Goal: Transaction & Acquisition: Purchase product/service

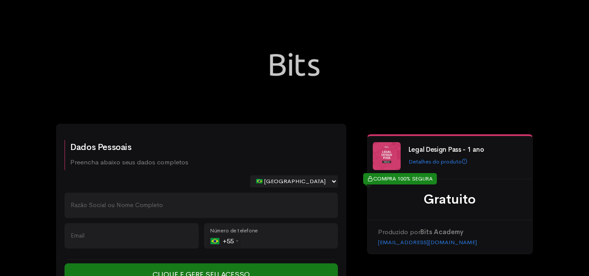
click at [121, 274] on input "Clique e [PERSON_NAME] seu Acesso" at bounding box center [202, 275] width 274 height 23
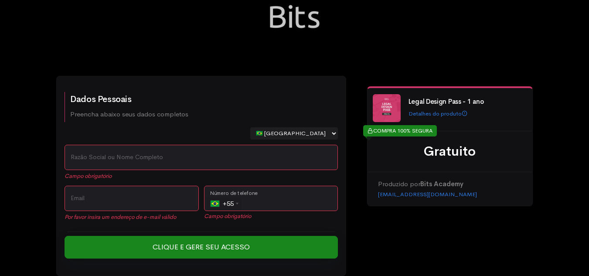
scroll to position [58, 0]
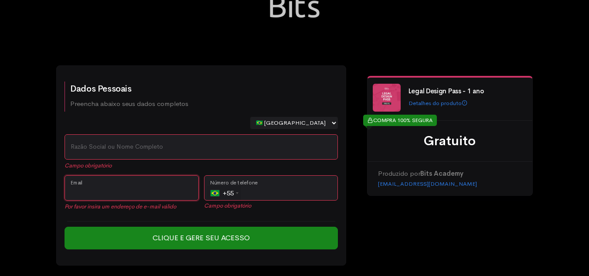
click at [139, 185] on input "Email" at bounding box center [132, 187] width 134 height 25
paste input "silvia.gamarra@portoseguro.com.br"
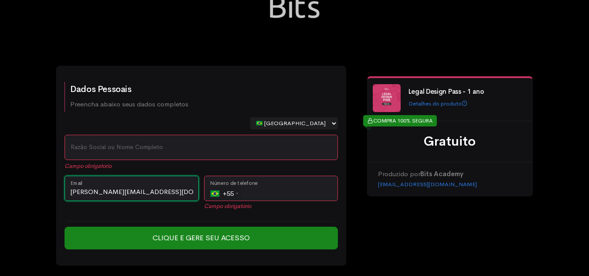
type input "silvia.gamarra@portoseguro.com.br"
click at [161, 152] on input "Razão Social ou Nome Completo" at bounding box center [202, 147] width 274 height 25
type input "Silvia Gamarra"
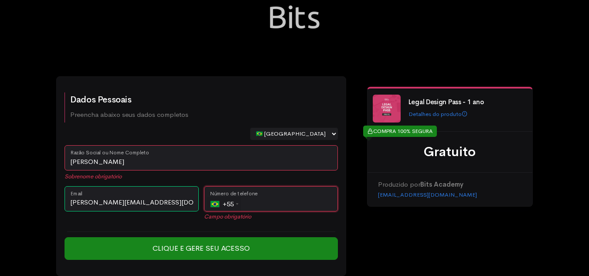
click at [288, 191] on input "tel" at bounding box center [271, 198] width 134 height 25
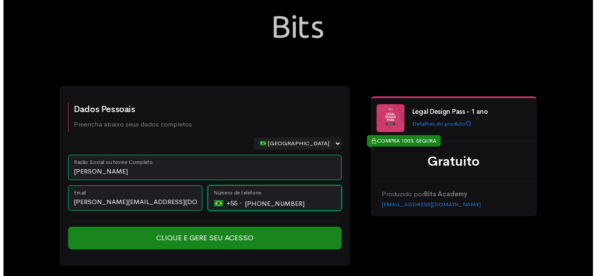
scroll to position [38, 0]
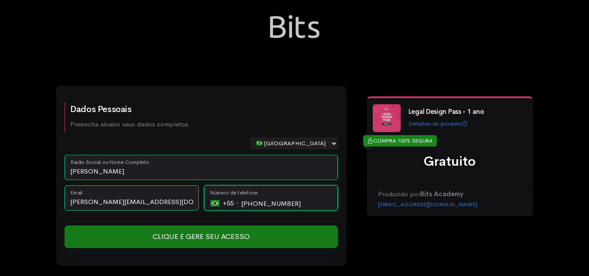
type input "[PHONE_NUMBER]"
click at [217, 235] on input "Clique e Gere seu Acesso" at bounding box center [202, 237] width 274 height 23
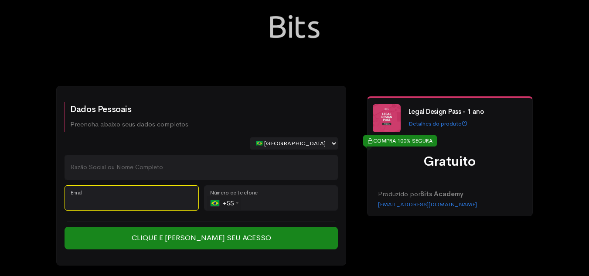
click at [152, 199] on input "Email" at bounding box center [132, 197] width 134 height 25
paste input "[PERSON_NAME][EMAIL_ADDRESS][PERSON_NAME][DOMAIN_NAME]"
type input "[PERSON_NAME][EMAIL_ADDRESS][PERSON_NAME][DOMAIN_NAME]"
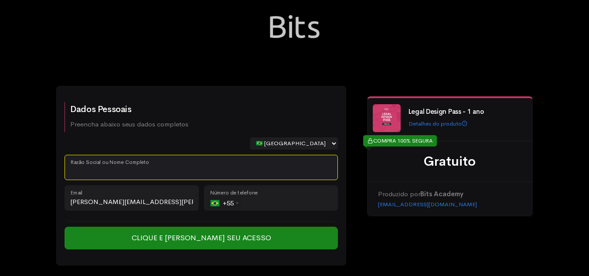
click at [148, 170] on input "Razão Social ou Nome Completo" at bounding box center [202, 167] width 274 height 25
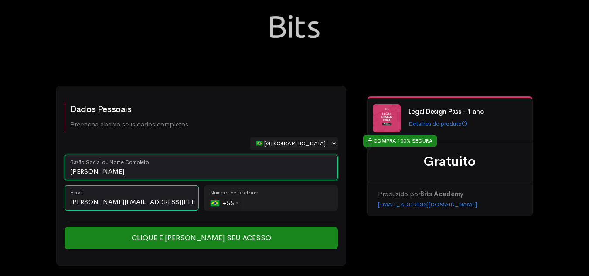
type input "Verônica Souza"
click at [261, 200] on input "tel" at bounding box center [271, 197] width 134 height 25
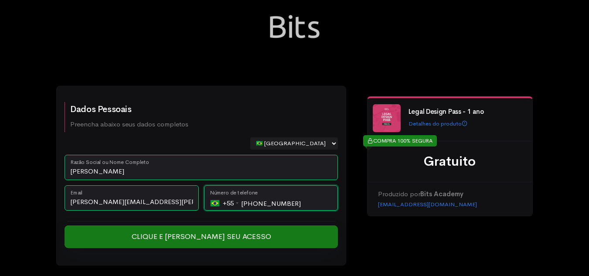
type input "[PHONE_NUMBER]"
click at [224, 239] on input "Clique e Gere seu Acesso" at bounding box center [202, 237] width 274 height 23
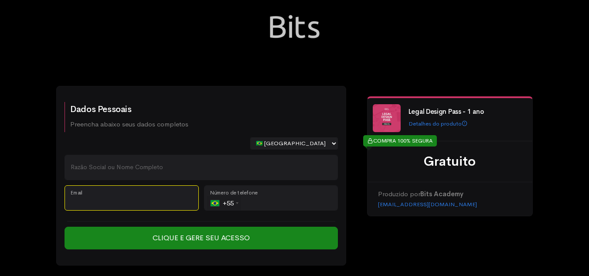
click at [177, 199] on input "Email" at bounding box center [132, 197] width 134 height 25
paste input "caroline.carriel@portoseguro.com.br"
type input "caroline.carriel@portoseguro.com.br"
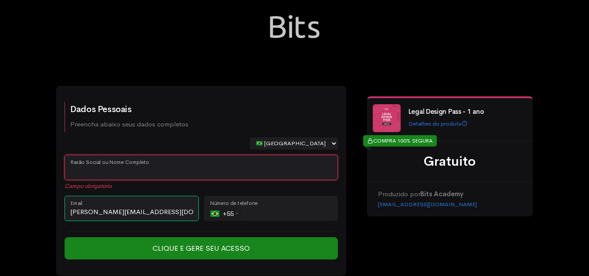
click at [158, 169] on input "Razão Social ou Nome Completo" at bounding box center [202, 167] width 274 height 25
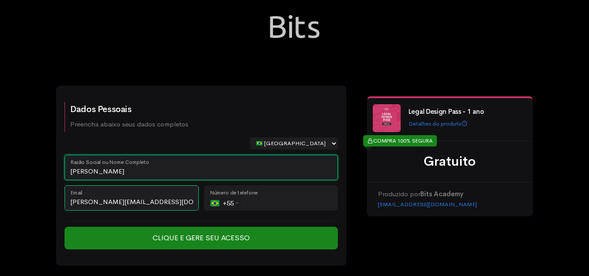
type input "Caroline Carriel"
click at [267, 207] on input "tel" at bounding box center [271, 197] width 134 height 25
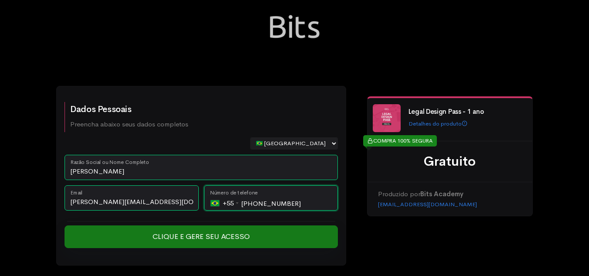
type input "[PHONE_NUMBER]"
click at [244, 237] on input "Clique e Gere seu Acesso" at bounding box center [202, 237] width 274 height 23
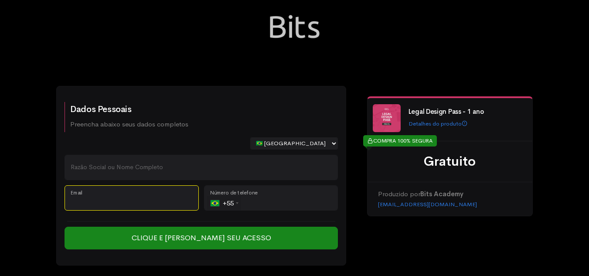
click at [140, 196] on input "Email" at bounding box center [132, 197] width 134 height 25
paste input "camilla.paschoal@portoseguro.com.b"
type input "camilla.paschoal@portoseguro.com.b"
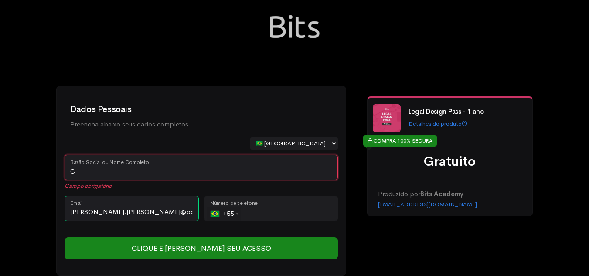
click at [167, 175] on input "C" at bounding box center [202, 167] width 274 height 25
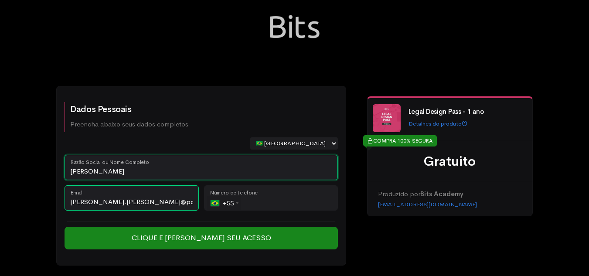
type input "Camilla Paschoal"
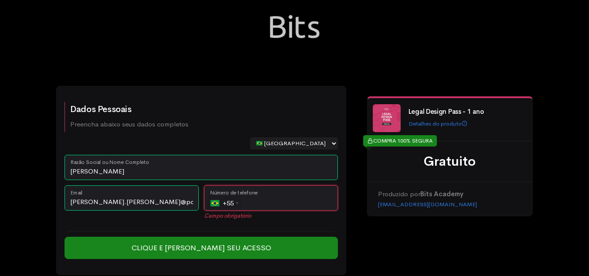
click at [266, 205] on input "tel" at bounding box center [271, 197] width 134 height 25
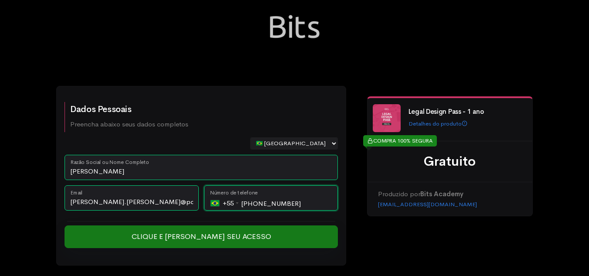
type input "[PHONE_NUMBER]"
click at [243, 237] on input "Clique e [PERSON_NAME] seu Acesso" at bounding box center [202, 237] width 274 height 23
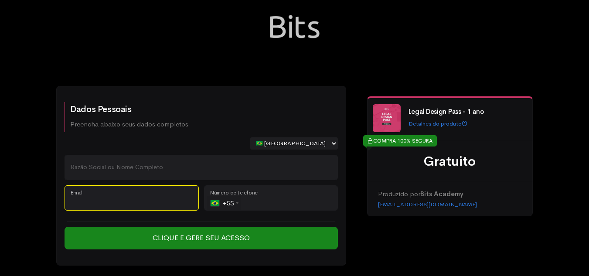
click at [168, 199] on input "Email" at bounding box center [132, 197] width 134 height 25
paste input "<[EMAIL_ADDRESS][DOMAIN_NAME]>,"
click at [75, 203] on input "<[EMAIL_ADDRESS][DOMAIN_NAME]" at bounding box center [132, 197] width 134 height 25
type input "[EMAIL_ADDRESS][DOMAIN_NAME]"
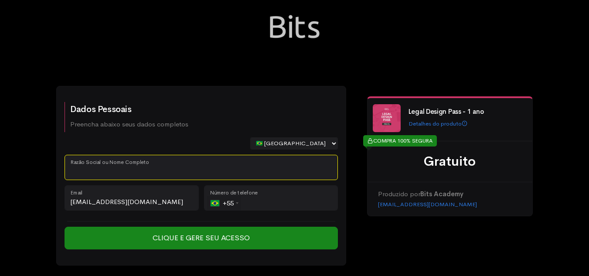
click at [127, 166] on input "Razão Social ou Nome Completo" at bounding box center [202, 167] width 274 height 25
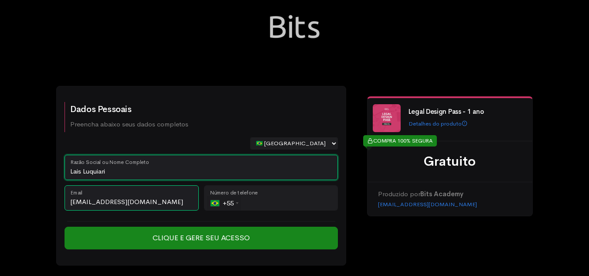
type input "Lais Luquiari"
click at [283, 202] on input "tel" at bounding box center [271, 197] width 134 height 25
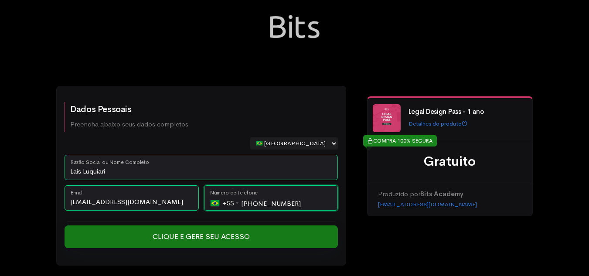
type input "[PHONE_NUMBER]"
click at [231, 236] on input "Clique e Gere seu Acesso" at bounding box center [202, 237] width 274 height 23
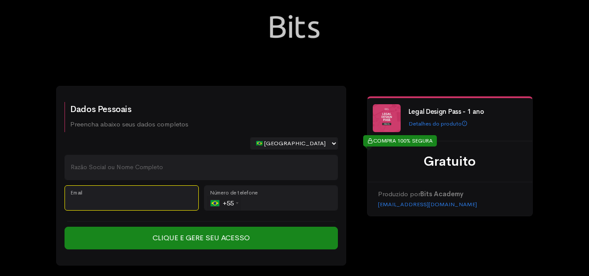
click at [154, 195] on input "Email" at bounding box center [132, 197] width 134 height 25
paste input "[PERSON_NAME][EMAIL_ADDRESS][PERSON_NAME][DOMAIN_NAME]"
type input "[PERSON_NAME][EMAIL_ADDRESS][PERSON_NAME][DOMAIN_NAME]"
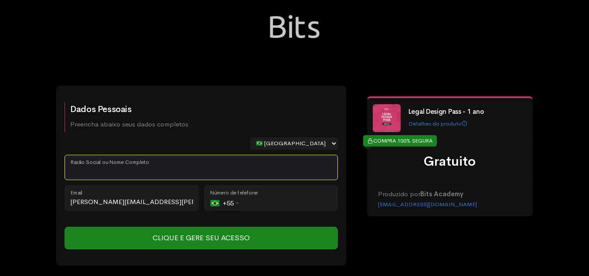
click at [153, 161] on input "Razão Social ou Nome Completo" at bounding box center [202, 167] width 274 height 25
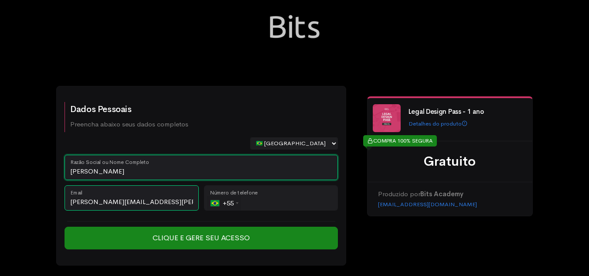
type input "[PERSON_NAME]"
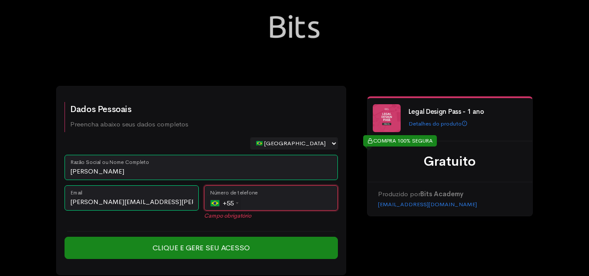
click at [260, 201] on input "tel" at bounding box center [271, 197] width 134 height 25
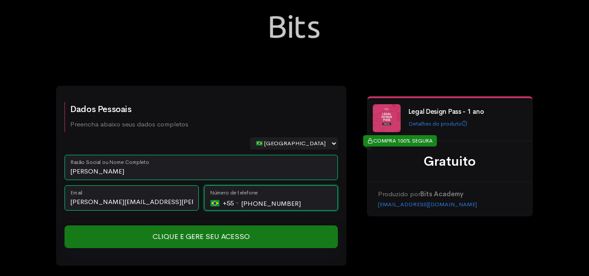
type input "[PHONE_NUMBER]"
click at [229, 234] on input "Clique e Gere seu Acesso" at bounding box center [202, 237] width 274 height 23
